Goal: Task Accomplishment & Management: Manage account settings

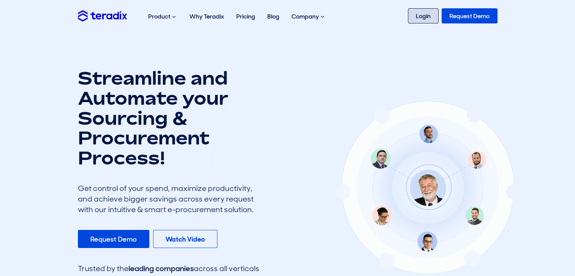
click at [426, 19] on link "Login" at bounding box center [423, 15] width 31 height 15
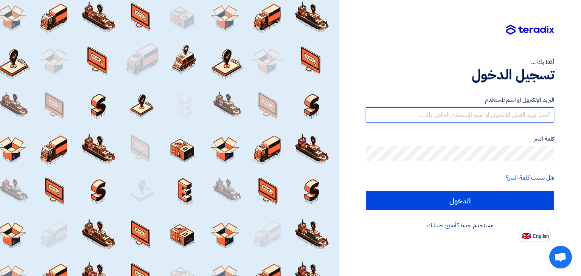
click at [474, 117] on input "text" at bounding box center [460, 114] width 188 height 15
type input "n"
type input "l"
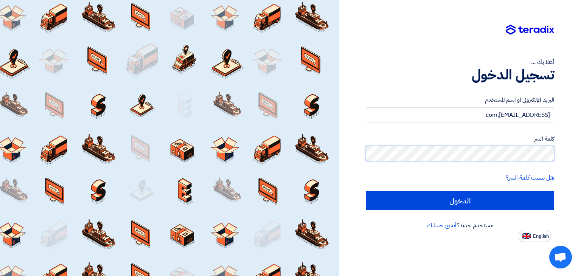
click at [366, 191] on input "الدخول" at bounding box center [460, 200] width 188 height 19
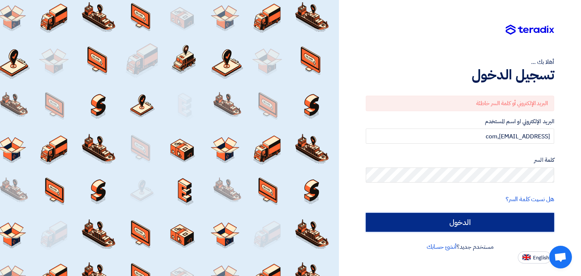
click at [465, 223] on input "الدخول" at bounding box center [460, 222] width 188 height 19
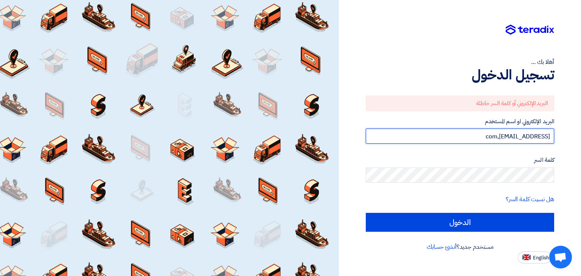
drag, startPoint x: 457, startPoint y: 136, endPoint x: 516, endPoint y: 137, distance: 59.0
click at [516, 137] on input "nabilmohamed6115@gmail,com" at bounding box center [460, 136] width 188 height 15
click at [366, 213] on input "الدخول" at bounding box center [460, 222] width 188 height 19
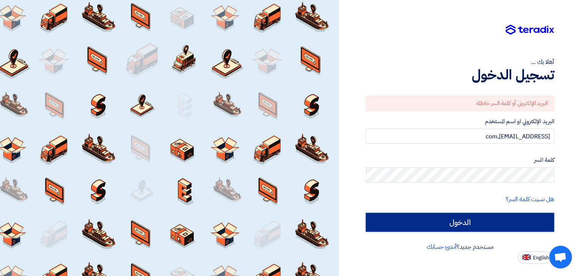
click at [494, 219] on input "الدخول" at bounding box center [460, 222] width 188 height 19
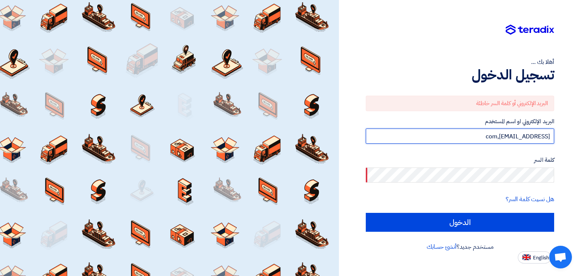
click at [479, 133] on input "leader1312@gmail,com" at bounding box center [460, 136] width 188 height 15
click at [537, 137] on input "leader1312@gmail,com" at bounding box center [460, 136] width 188 height 15
click at [538, 138] on input "leader1312@gmail,com" at bounding box center [460, 136] width 188 height 15
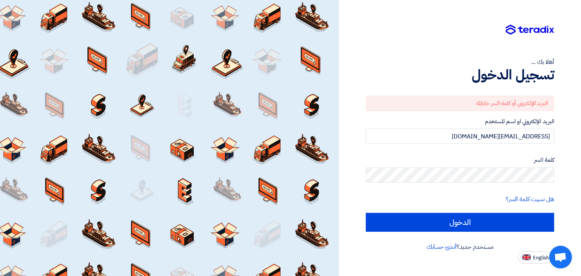
click at [166, 258] on div at bounding box center [169, 138] width 339 height 276
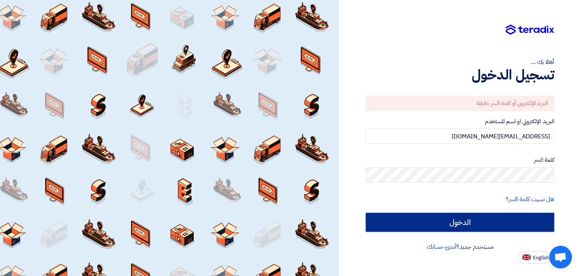
click at [508, 222] on input "الدخول" at bounding box center [460, 222] width 188 height 19
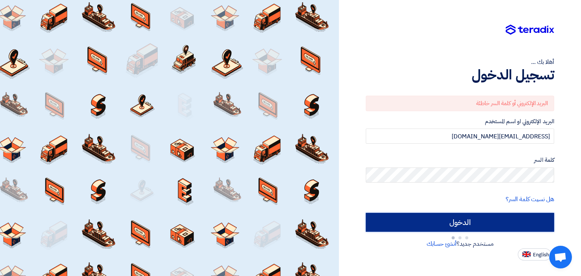
click at [508, 222] on input "الدخول" at bounding box center [460, 222] width 188 height 19
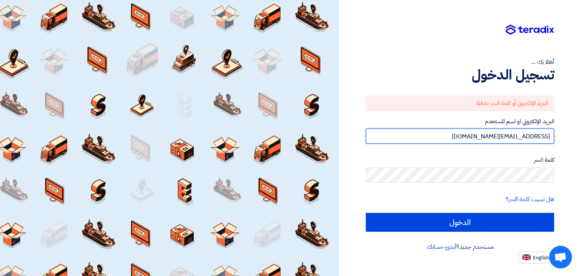
drag, startPoint x: 515, startPoint y: 137, endPoint x: 482, endPoint y: 142, distance: 32.9
click at [482, 142] on input "leader1312@gmail.com" at bounding box center [460, 136] width 188 height 15
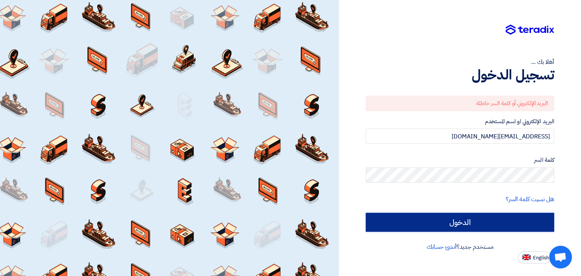
click at [479, 221] on input "الدخول" at bounding box center [460, 222] width 188 height 19
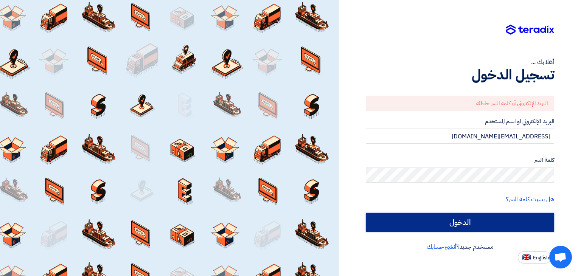
click at [479, 221] on input "الدخول" at bounding box center [460, 222] width 188 height 19
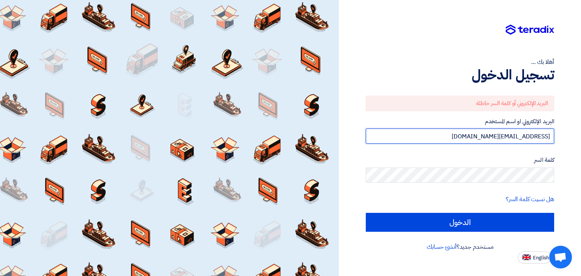
click at [501, 138] on input "nabilmohamed6115@gmail.com" at bounding box center [460, 136] width 188 height 15
drag, startPoint x: 462, startPoint y: 134, endPoint x: 517, endPoint y: 130, distance: 55.4
click at [517, 130] on input "nabilmoh6115@gmail.com" at bounding box center [460, 136] width 188 height 15
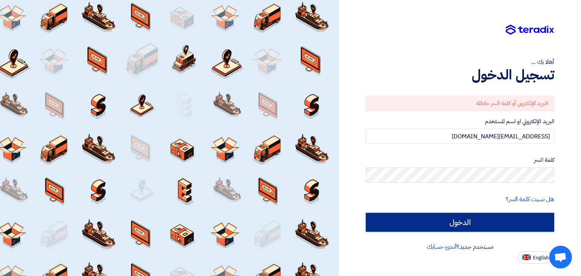
click at [491, 218] on input "الدخول" at bounding box center [460, 222] width 188 height 19
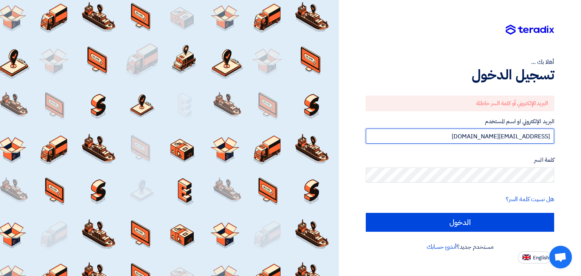
click at [502, 134] on input "nabilmohamed6115@gmail.com" at bounding box center [460, 136] width 188 height 15
drag, startPoint x: 470, startPoint y: 134, endPoint x: 517, endPoint y: 131, distance: 47.4
click at [517, 131] on input "nabilmoha6115@gmail.com" at bounding box center [460, 136] width 188 height 15
type input "nabilmohamed@gmail.com"
click at [366, 213] on input "الدخول" at bounding box center [460, 222] width 188 height 19
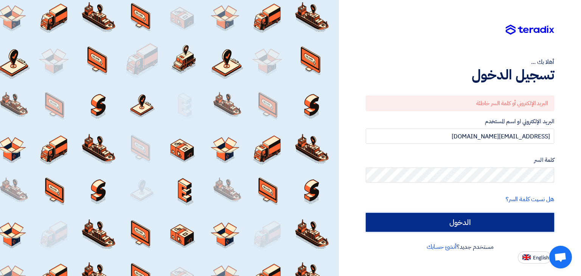
click at [486, 229] on input "الدخول" at bounding box center [460, 222] width 188 height 19
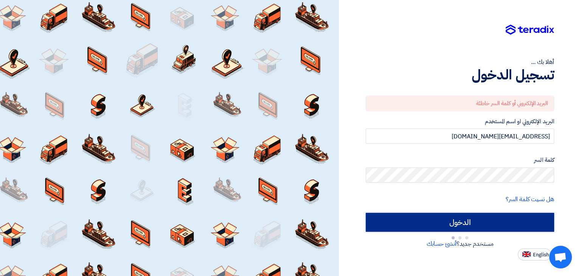
click at [486, 229] on input "الدخول" at bounding box center [460, 222] width 188 height 19
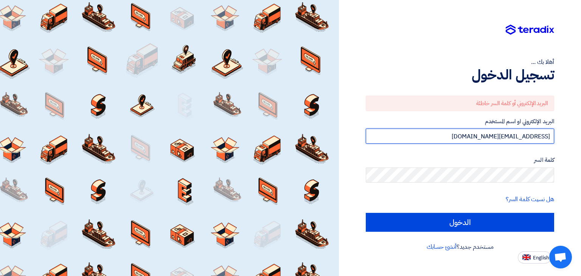
drag, startPoint x: 465, startPoint y: 137, endPoint x: 581, endPoint y: 137, distance: 116.1
click at [581, 137] on div "أهلا بك ... تسجيل الدخول البريد الإلكتروني أو كلمة السر خاطئة البريد الإلكتروني…" at bounding box center [460, 138] width 242 height 276
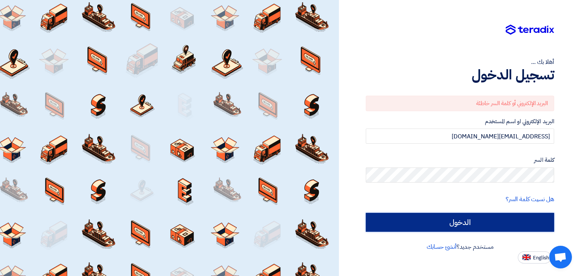
click at [507, 222] on input "الدخول" at bounding box center [460, 222] width 188 height 19
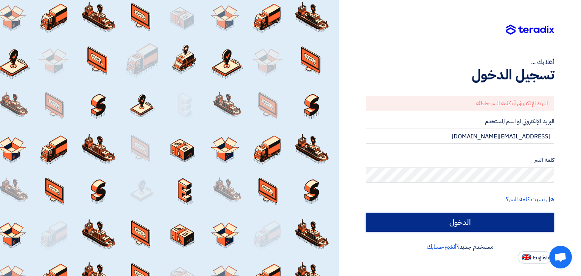
click at [507, 222] on input "الدخول" at bounding box center [460, 222] width 188 height 19
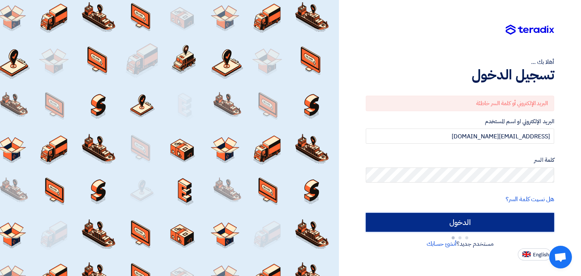
click at [507, 222] on input "الدخول" at bounding box center [460, 222] width 188 height 19
click at [468, 224] on input "الدخول" at bounding box center [460, 222] width 188 height 19
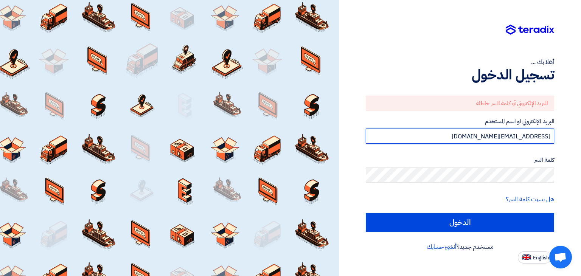
drag, startPoint x: 474, startPoint y: 134, endPoint x: 576, endPoint y: 117, distance: 103.7
click at [576, 117] on div "أهلا بك ... تسجيل الدخول البريد الإلكتروني أو كلمة السر خاطئة البريد الإلكتروني…" at bounding box center [460, 138] width 242 height 276
type input "nabilmoamed6115@gmail.com"
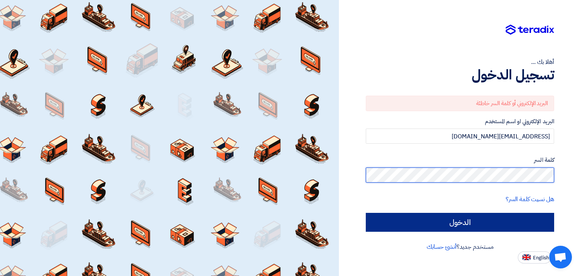
click at [366, 213] on input "الدخول" at bounding box center [460, 222] width 188 height 19
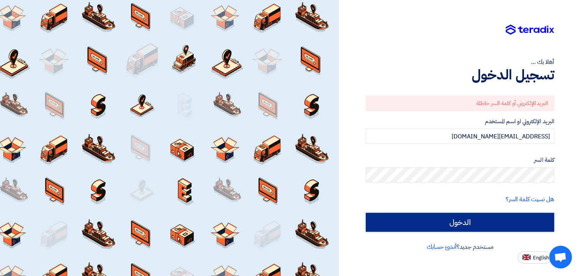
drag, startPoint x: 521, startPoint y: 225, endPoint x: 518, endPoint y: 213, distance: 12.2
click at [518, 213] on input "الدخول" at bounding box center [460, 222] width 188 height 19
click at [516, 216] on input "الدخول" at bounding box center [460, 222] width 188 height 19
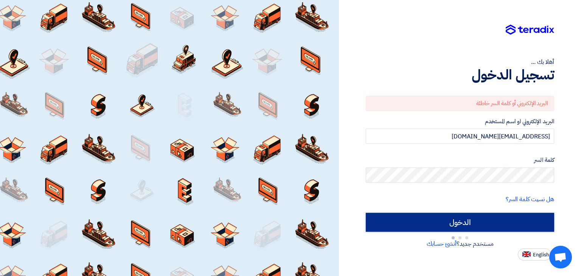
click at [516, 216] on input "الدخول" at bounding box center [460, 222] width 188 height 19
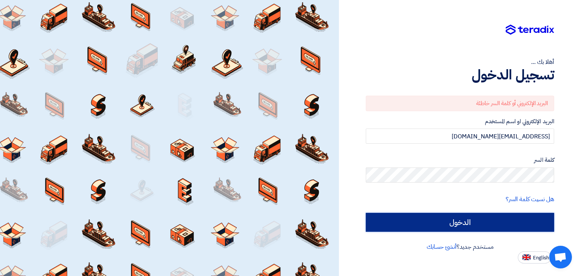
click at [516, 216] on input "الدخول" at bounding box center [460, 222] width 188 height 19
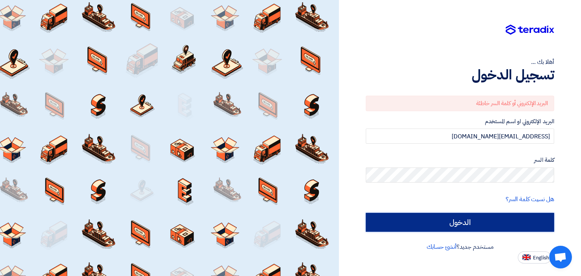
click at [516, 216] on input "الدخول" at bounding box center [460, 222] width 188 height 19
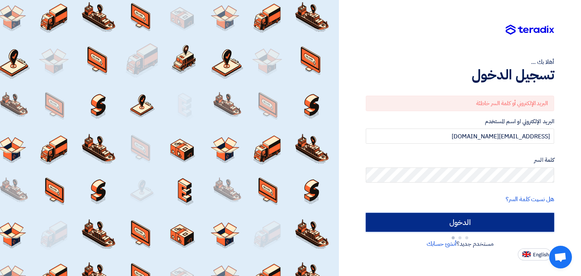
click at [516, 216] on input "الدخول" at bounding box center [460, 222] width 188 height 19
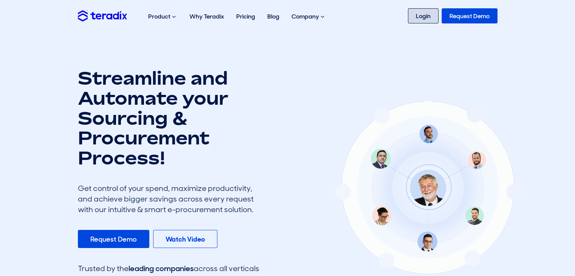
click at [416, 17] on link "Login" at bounding box center [423, 15] width 31 height 15
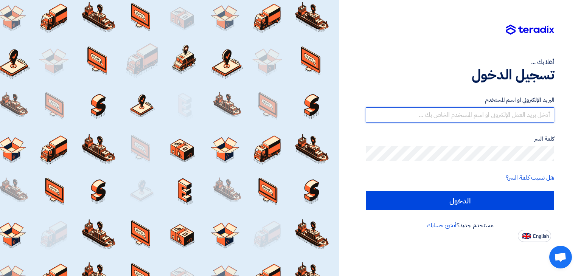
click at [404, 109] on input "text" at bounding box center [460, 114] width 188 height 15
type input "nabilmohamed6115@gmail,com"
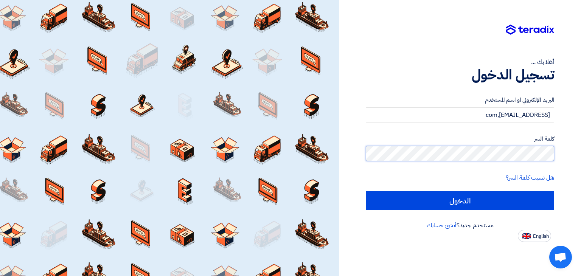
click at [366, 191] on input "الدخول" at bounding box center [460, 200] width 188 height 19
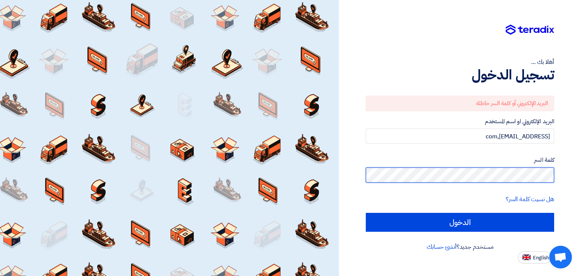
click at [366, 213] on input "الدخول" at bounding box center [460, 222] width 188 height 19
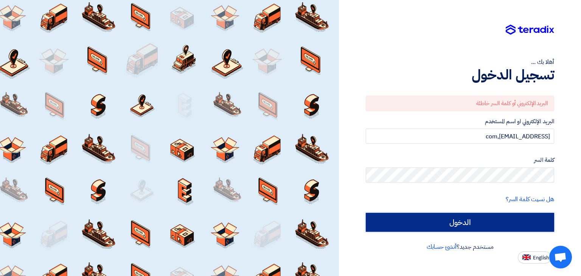
click at [464, 221] on input "الدخول" at bounding box center [460, 222] width 188 height 19
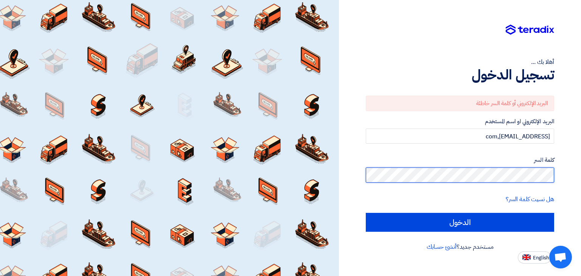
click at [366, 213] on input "الدخول" at bounding box center [460, 222] width 188 height 19
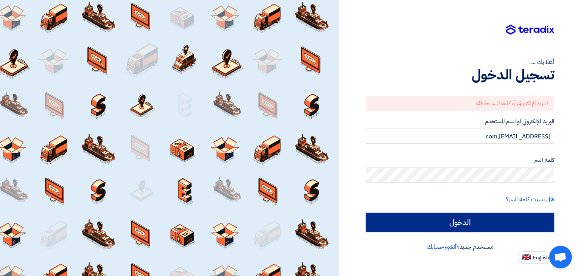
click at [462, 230] on input "الدخول" at bounding box center [460, 222] width 188 height 19
click at [502, 222] on input "الدخول" at bounding box center [460, 222] width 188 height 19
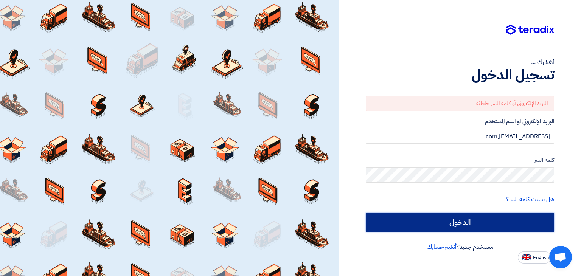
click at [502, 222] on input "الدخول" at bounding box center [460, 222] width 188 height 19
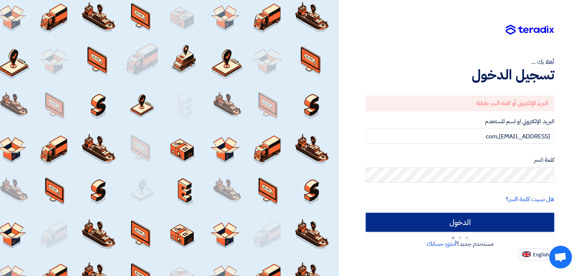
click at [502, 222] on input "الدخول" at bounding box center [460, 222] width 188 height 19
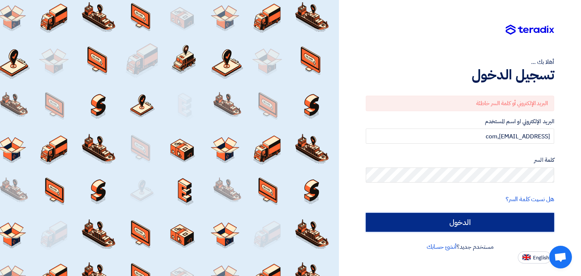
click at [502, 222] on input "الدخول" at bounding box center [460, 222] width 188 height 19
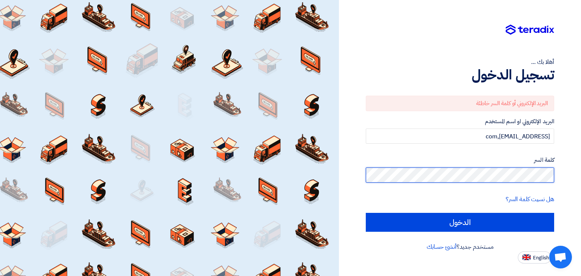
click at [581, 170] on div "أهلا بك ... تسجيل الدخول البريد الإلكتروني أو كلمة السر خاطئة البريد الإلكتروني…" at bounding box center [460, 138] width 242 height 276
click at [366, 213] on input "الدخول" at bounding box center [460, 222] width 188 height 19
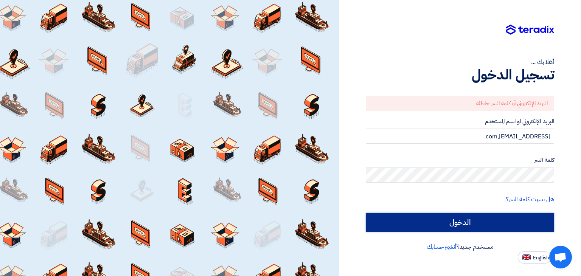
click at [478, 219] on input "الدخول" at bounding box center [460, 222] width 188 height 19
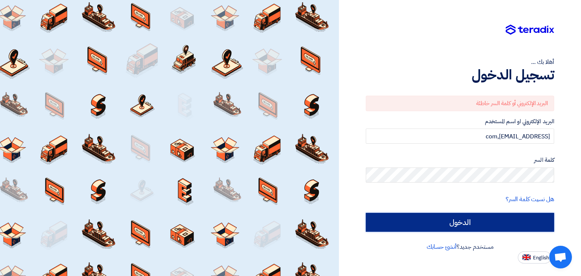
click at [478, 219] on input "الدخول" at bounding box center [460, 222] width 188 height 19
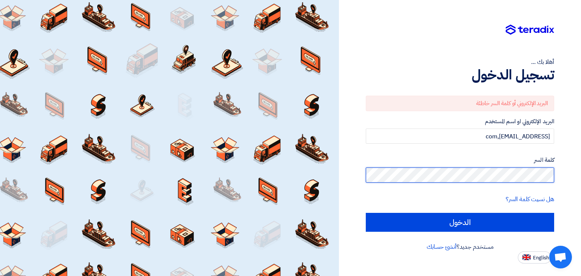
click at [581, 168] on div "أهلا بك ... تسجيل الدخول البريد الإلكتروني أو كلمة السر خاطئة البريد الإلكتروني…" at bounding box center [460, 138] width 242 height 276
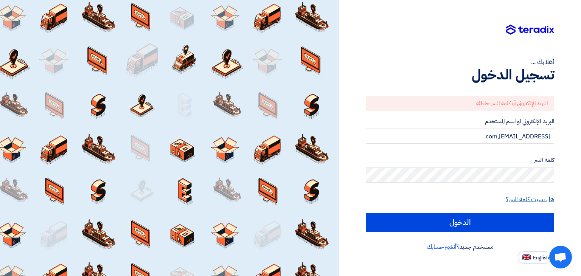
click at [516, 199] on link "هل نسيت كلمة السر؟" at bounding box center [530, 199] width 48 height 9
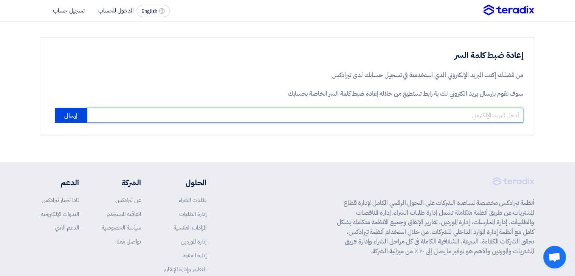
click at [243, 121] on input "email" at bounding box center [305, 115] width 437 height 15
click at [308, 119] on input "email" at bounding box center [305, 115] width 437 height 15
type input "v"
paste input "nabilmohamed6115@gmail.com"
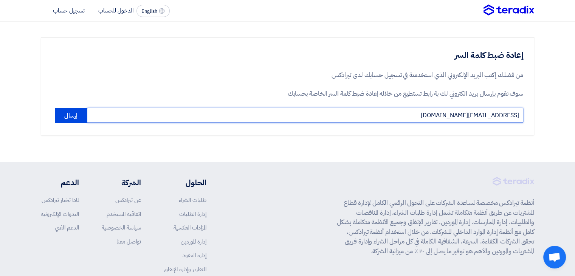
click at [308, 119] on input "nabilmohamed6115@gmail.com" at bounding box center [305, 115] width 437 height 15
type input "nabilmohamed6115@gmail.com"
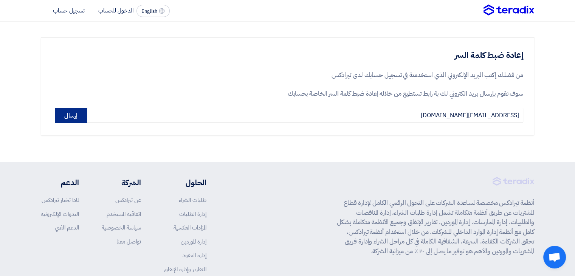
click at [73, 117] on button "إرسال" at bounding box center [71, 115] width 32 height 15
